Goal: Task Accomplishment & Management: Manage account settings

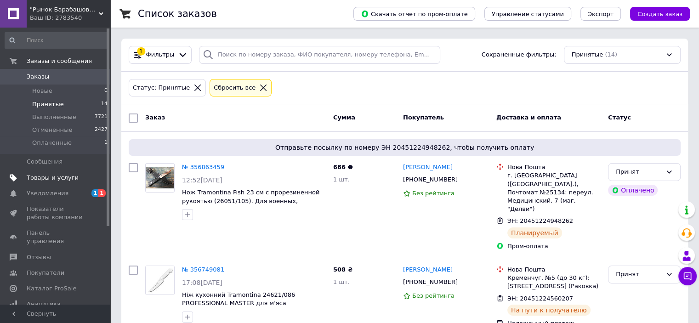
click at [79, 178] on span "Товары и услуги" at bounding box center [56, 178] width 58 height 8
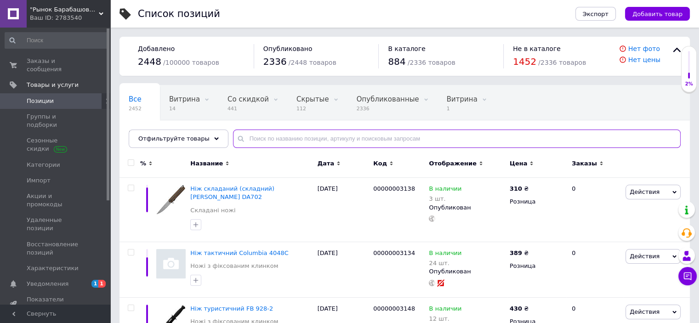
click at [278, 141] on input "text" at bounding box center [457, 139] width 448 height 18
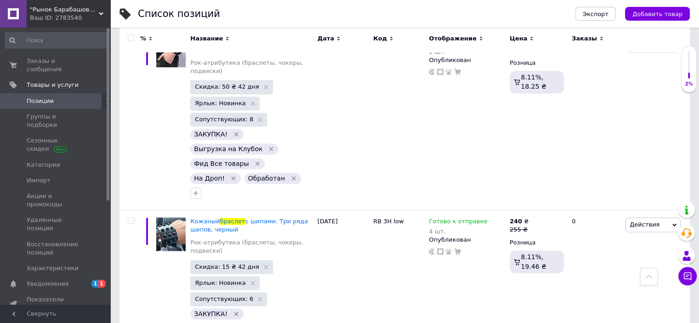
scroll to position [1330, 0]
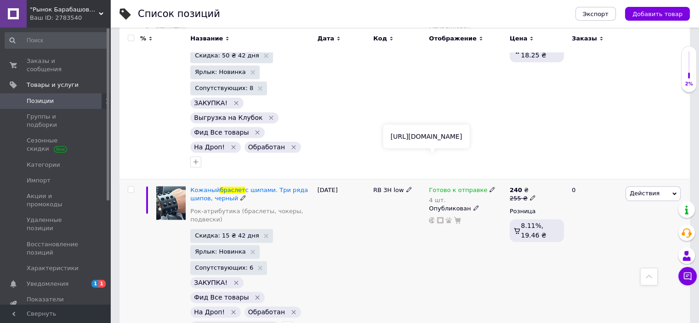
type input "браслет"
click at [432, 217] on use at bounding box center [432, 220] width 6 height 6
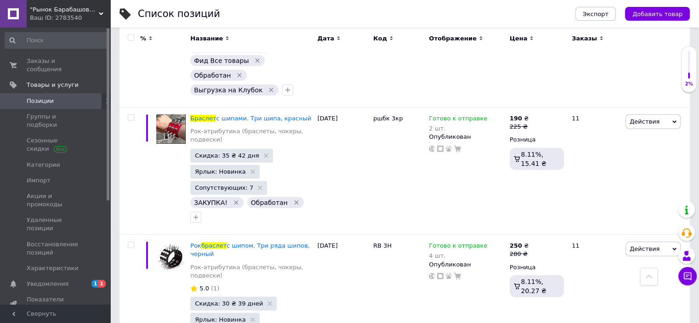
scroll to position [2647, 0]
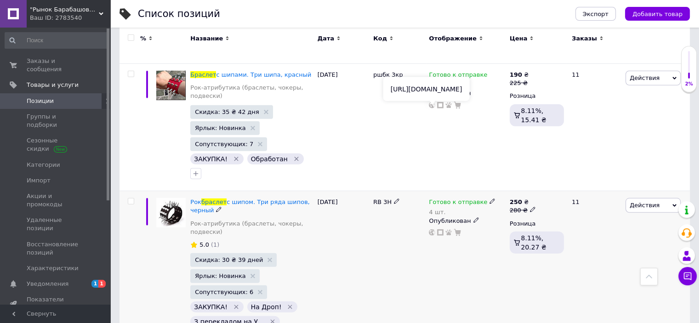
click at [430, 229] on use at bounding box center [432, 232] width 6 height 6
click at [489, 199] on use at bounding box center [491, 201] width 5 height 5
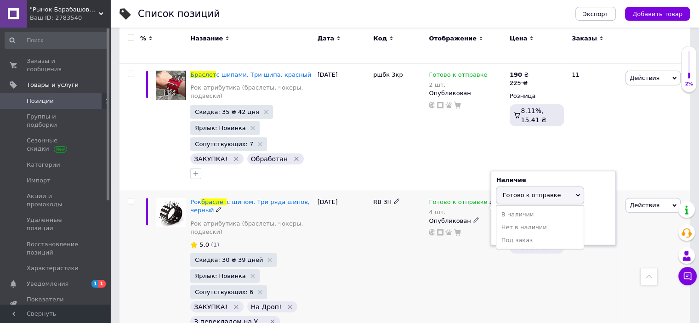
click at [533, 191] on div "250 ₴ 280 ₴ Розница 8.11%, 20.27 ₴" at bounding box center [536, 279] width 59 height 177
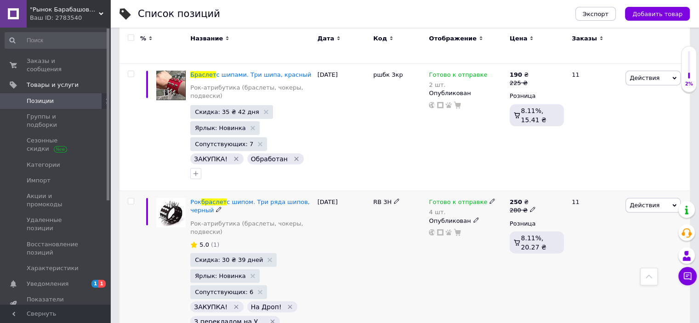
click at [452, 191] on div "Готово к отправке 4 шт. Опубликован" at bounding box center [466, 279] width 80 height 177
click at [91, 276] on link "Уведомления 1 1" at bounding box center [56, 284] width 113 height 16
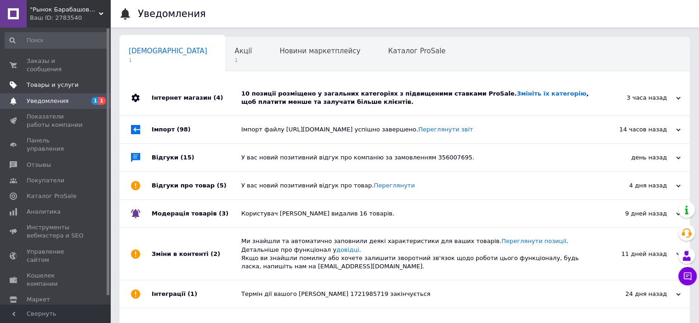
click at [74, 81] on span "Товары и услуги" at bounding box center [56, 85] width 58 height 8
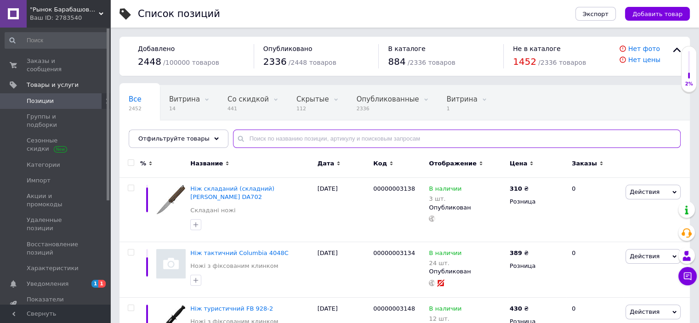
click at [309, 145] on input "text" at bounding box center [457, 139] width 448 height 18
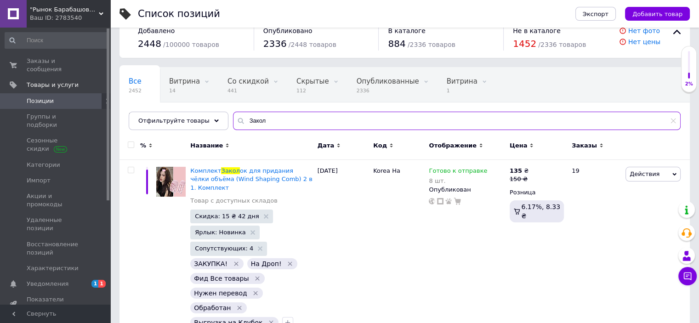
scroll to position [28, 0]
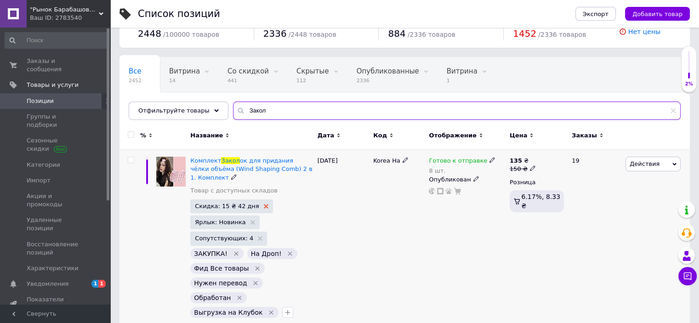
type input "Закол"
click at [264, 205] on use at bounding box center [266, 206] width 5 height 5
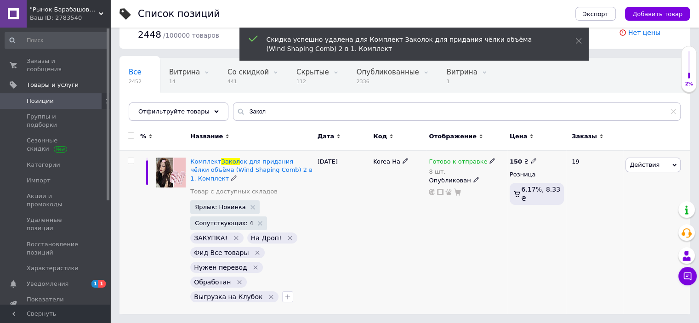
scroll to position [12, 0]
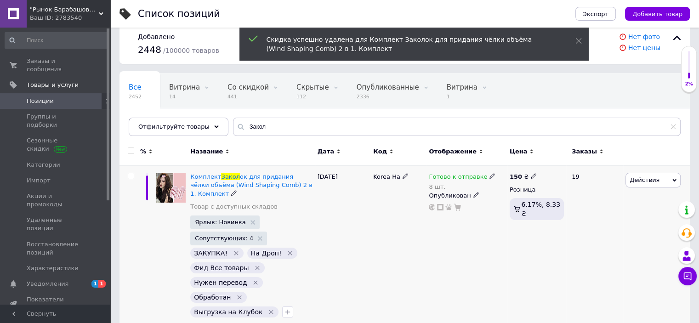
click at [531, 176] on use at bounding box center [533, 176] width 5 height 5
type input "1"
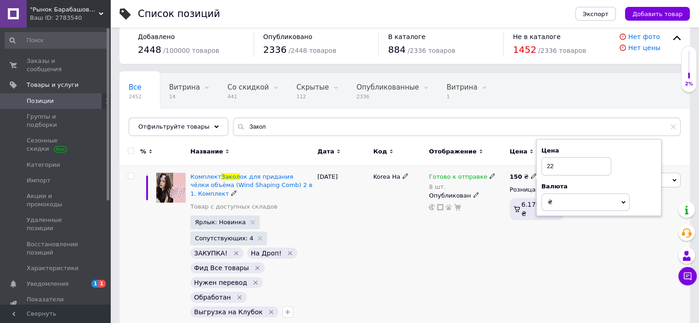
type input "220"
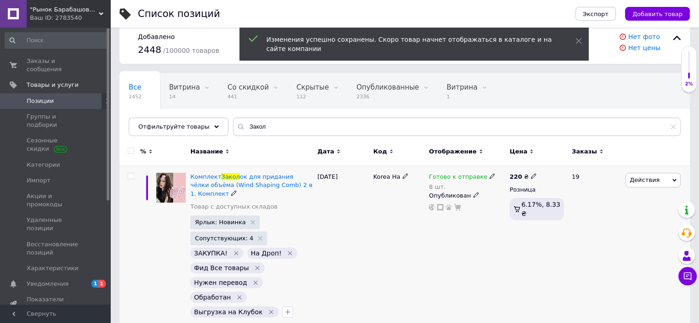
click at [642, 180] on span "Действия" at bounding box center [645, 179] width 30 height 7
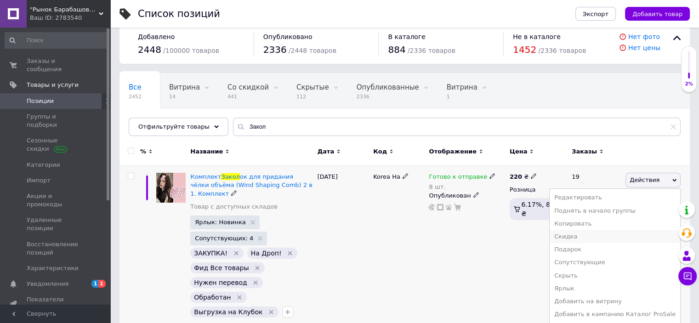
click at [586, 239] on li "Скидка" at bounding box center [615, 236] width 131 height 13
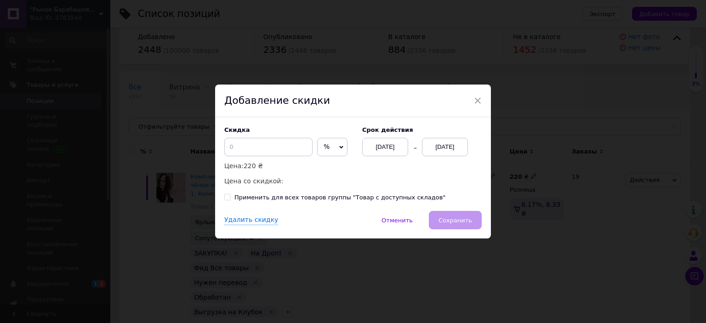
click at [324, 149] on span "%" at bounding box center [327, 146] width 6 height 7
click at [319, 166] on li "₴" at bounding box center [332, 166] width 29 height 13
click at [273, 150] on input at bounding box center [268, 147] width 88 height 18
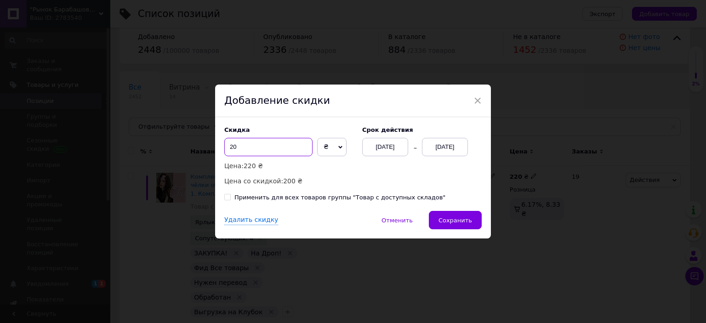
type input "20"
click at [457, 144] on div "[DATE]" at bounding box center [445, 147] width 46 height 18
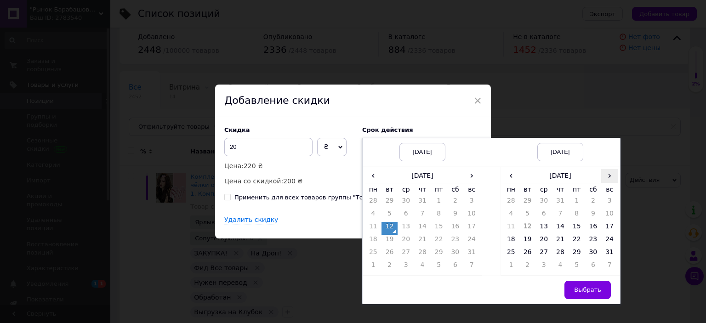
click at [604, 175] on span "›" at bounding box center [609, 175] width 17 height 13
click at [509, 178] on span "‹" at bounding box center [511, 175] width 17 height 13
click at [574, 258] on td "26" at bounding box center [576, 254] width 17 height 13
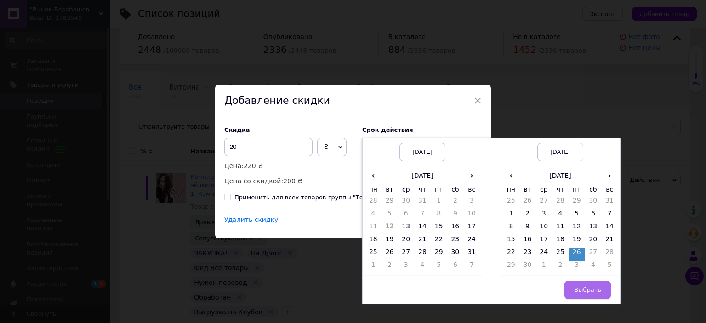
click at [582, 290] on span "Выбрать" at bounding box center [587, 289] width 27 height 7
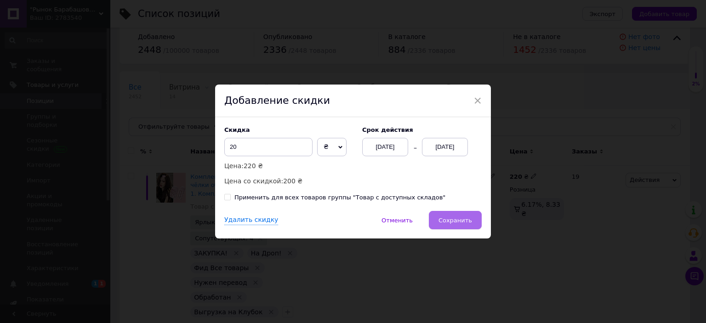
click at [466, 222] on span "Сохранить" at bounding box center [455, 220] width 34 height 7
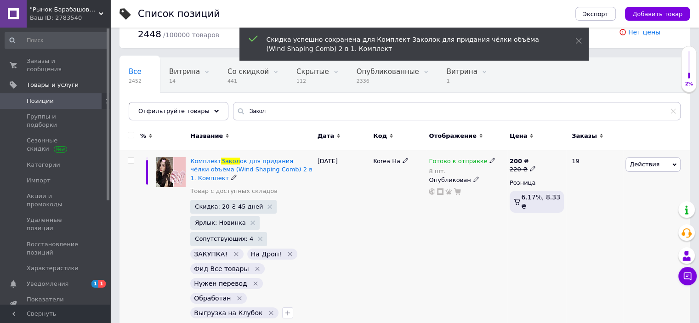
scroll to position [28, 0]
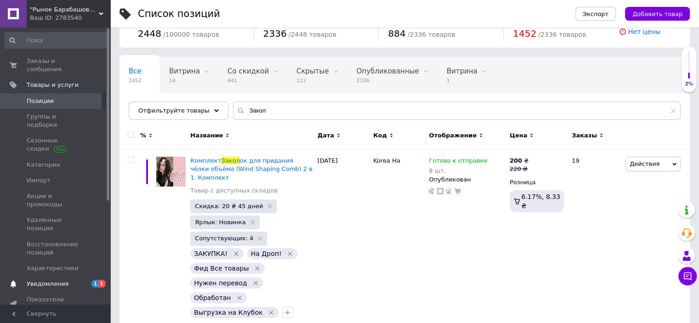
click at [98, 276] on link "Уведомления 1 1" at bounding box center [56, 284] width 113 height 16
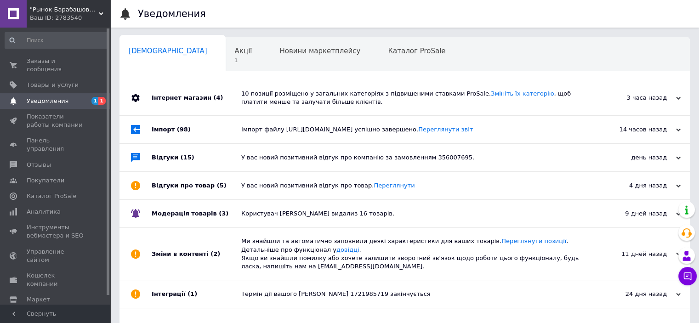
click at [198, 108] on div "Інтернет магазин (4)" at bounding box center [197, 97] width 90 height 35
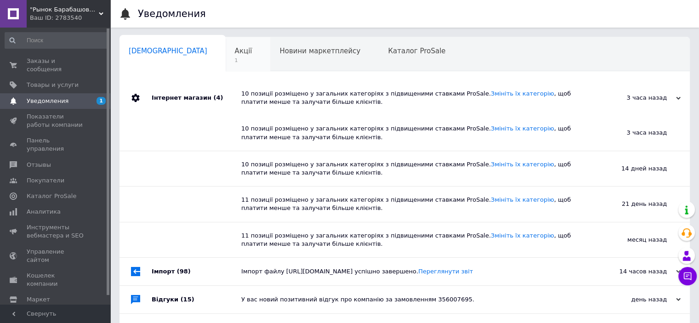
click at [235, 55] on span "Акції" at bounding box center [243, 51] width 17 height 8
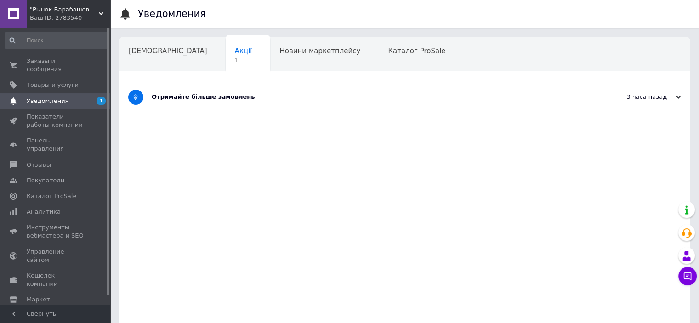
click at [217, 104] on div "Отримайте більше замовлень" at bounding box center [370, 97] width 437 height 34
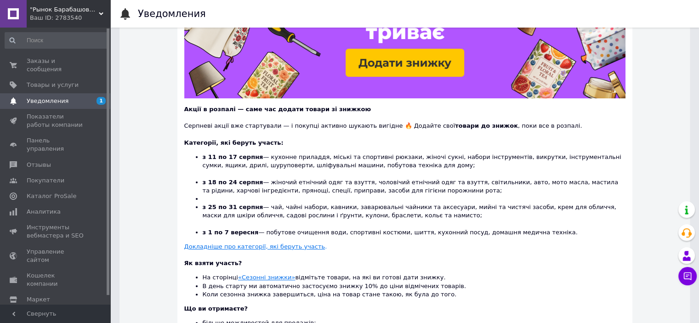
scroll to position [228, 0]
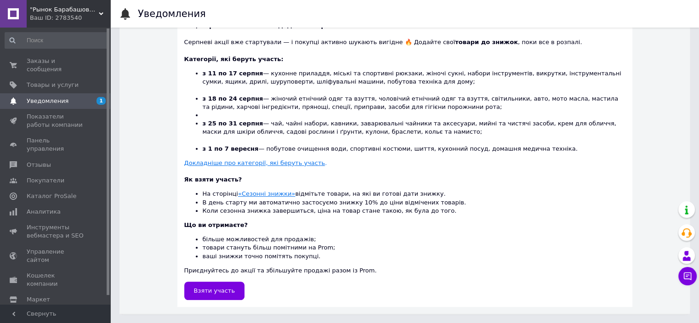
click at [251, 197] on u "«Сезонні знижки»" at bounding box center [266, 193] width 57 height 7
click at [78, 63] on span "Заказы и сообщения" at bounding box center [56, 65] width 58 height 17
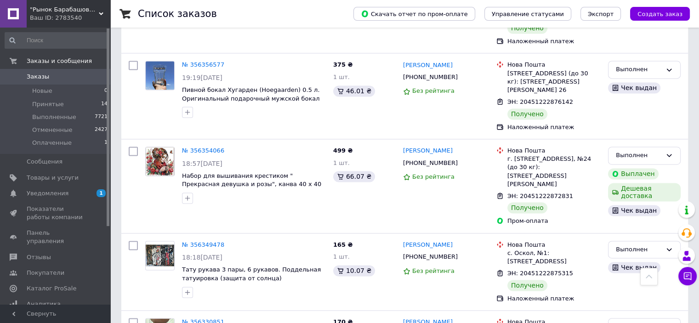
scroll to position [1360, 0]
click at [74, 101] on li "Принятые 14" at bounding box center [56, 104] width 113 height 13
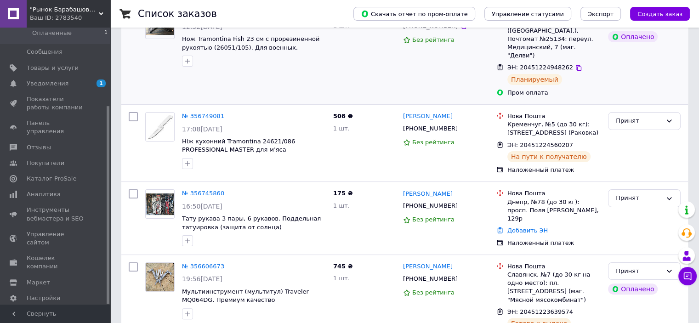
scroll to position [164, 0]
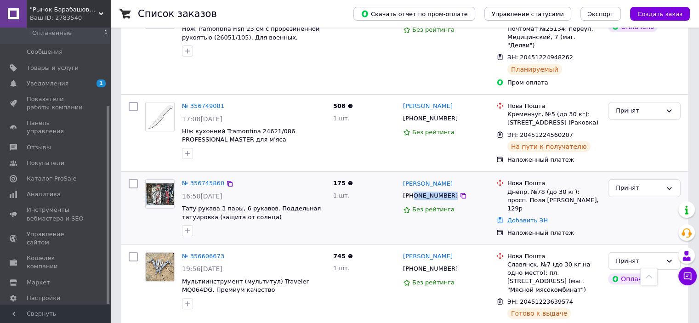
drag, startPoint x: 460, startPoint y: 177, endPoint x: 414, endPoint y: 179, distance: 45.5
click at [414, 191] on div "[PHONE_NUMBER]" at bounding box center [446, 196] width 88 height 10
copy div "0985541679"
drag, startPoint x: 460, startPoint y: 166, endPoint x: 427, endPoint y: 168, distance: 32.3
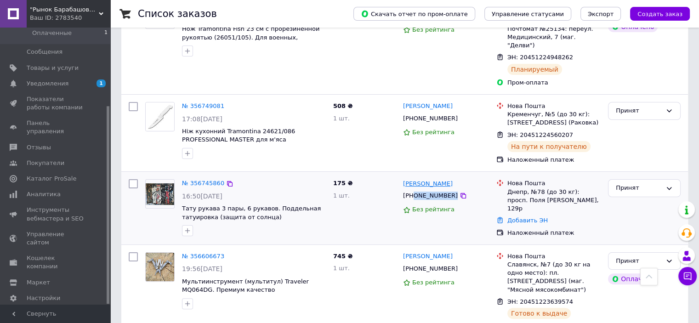
click at [427, 178] on div "[PERSON_NAME]" at bounding box center [446, 183] width 88 height 11
copy link "[PERSON_NAME]"
click at [519, 217] on link "Добавить ЭН" at bounding box center [527, 220] width 40 height 7
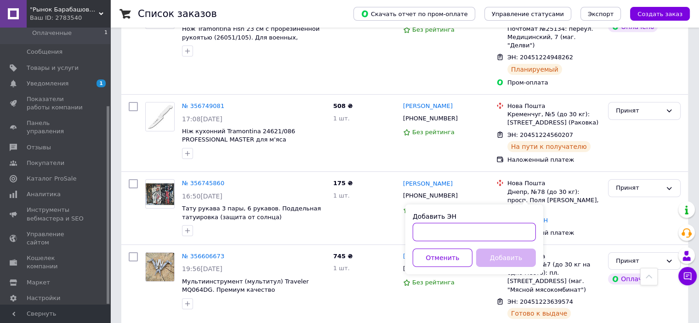
click at [435, 235] on input "Добавить ЭН" at bounding box center [474, 232] width 123 height 18
paste input "20451225274959"
type input "20451225274959"
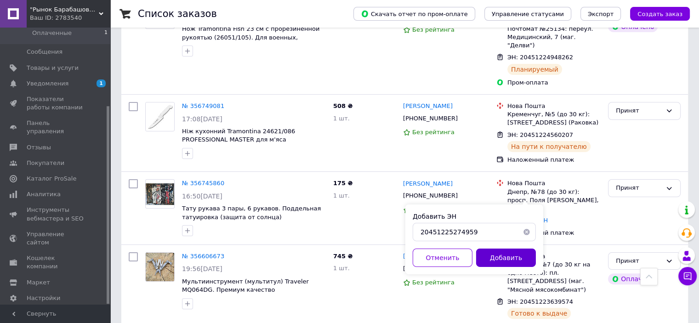
click at [504, 261] on button "Добавить" at bounding box center [506, 258] width 60 height 18
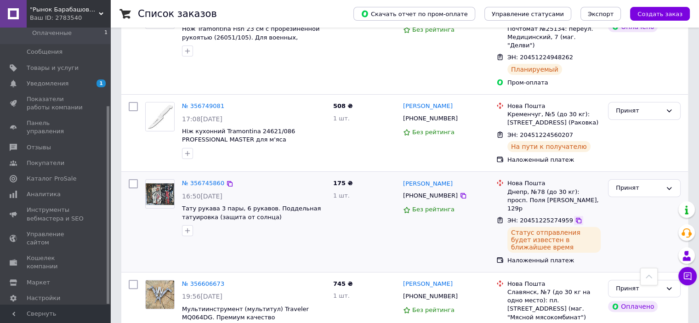
click at [575, 217] on icon at bounding box center [578, 220] width 7 height 7
drag, startPoint x: 467, startPoint y: 163, endPoint x: 403, endPoint y: 165, distance: 63.4
click at [403, 178] on div "[PERSON_NAME]" at bounding box center [446, 183] width 88 height 11
copy link "[PERSON_NAME]"
